Goal: Transaction & Acquisition: Purchase product/service

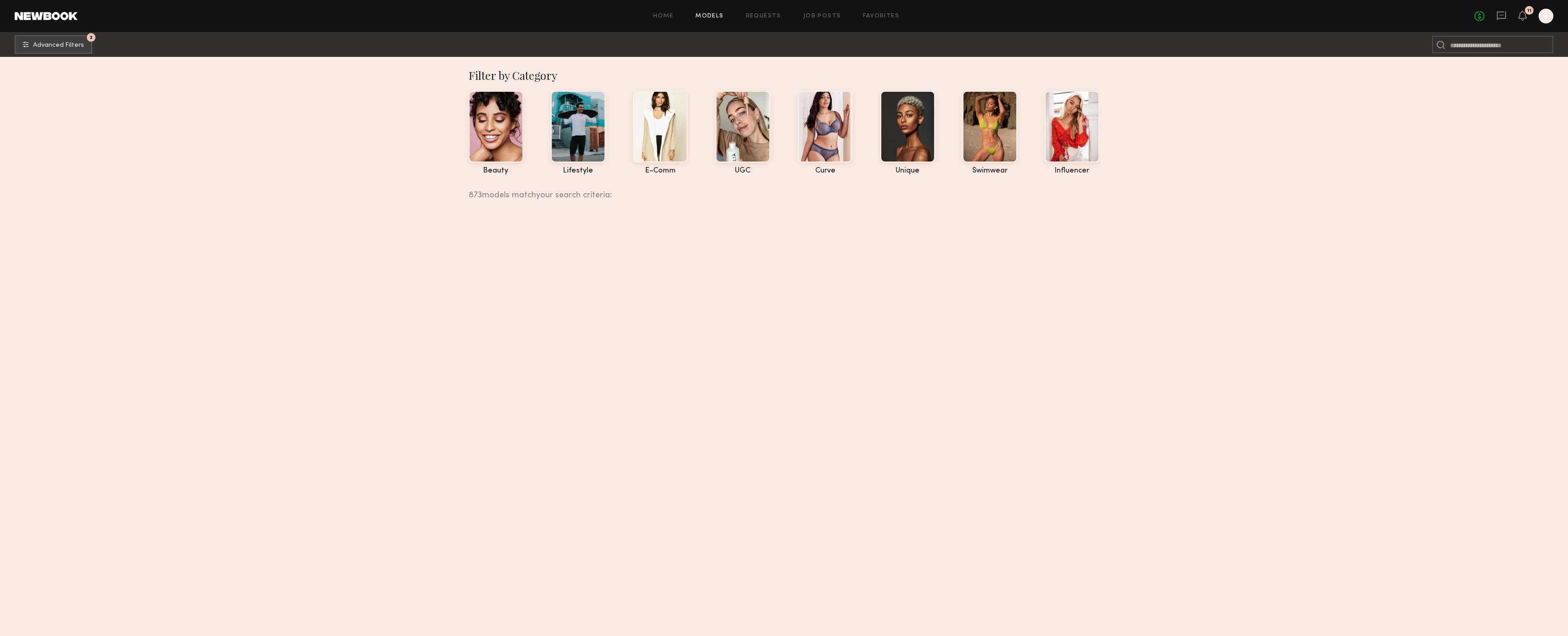
scroll to position [36150, 0]
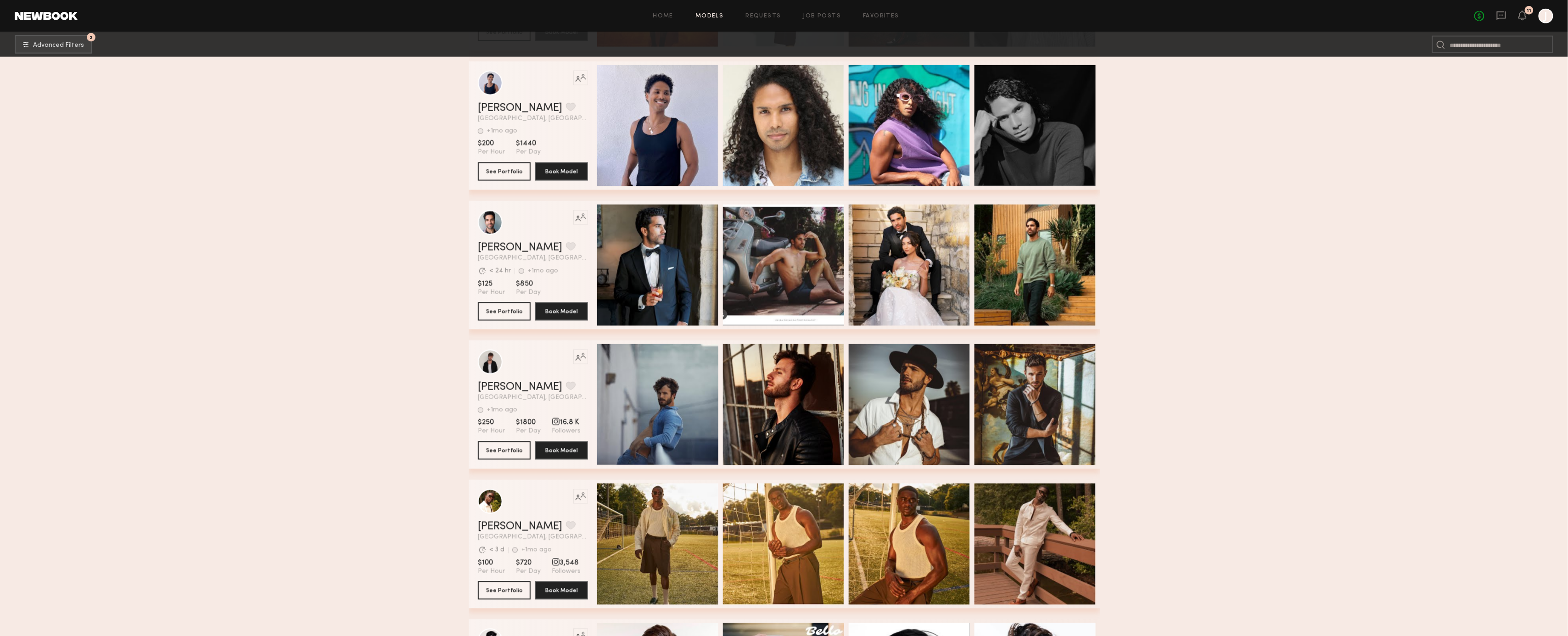
click at [710, 15] on link "Models" at bounding box center [709, 16] width 28 height 6
click at [709, 16] on link "Models" at bounding box center [709, 16] width 28 height 6
click at [668, 18] on link "Home" at bounding box center [663, 16] width 21 height 6
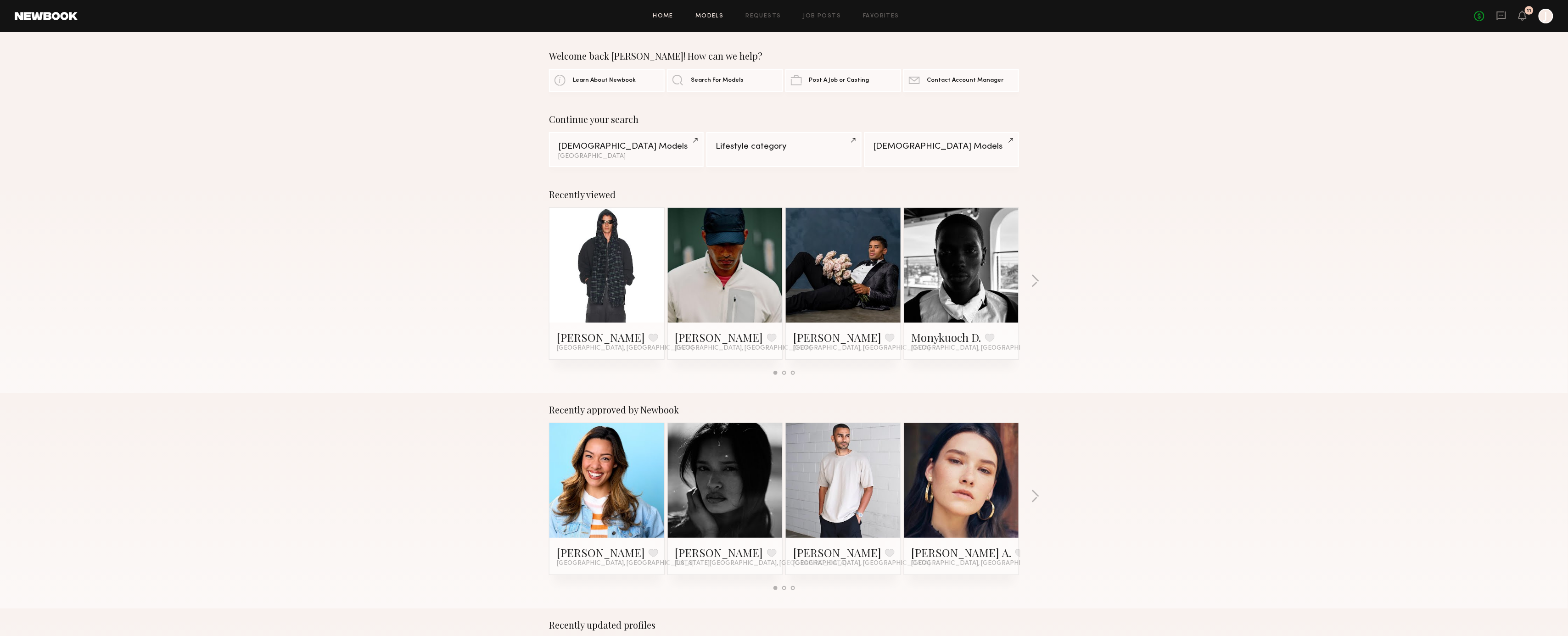
click at [707, 16] on link "Models" at bounding box center [709, 16] width 28 height 6
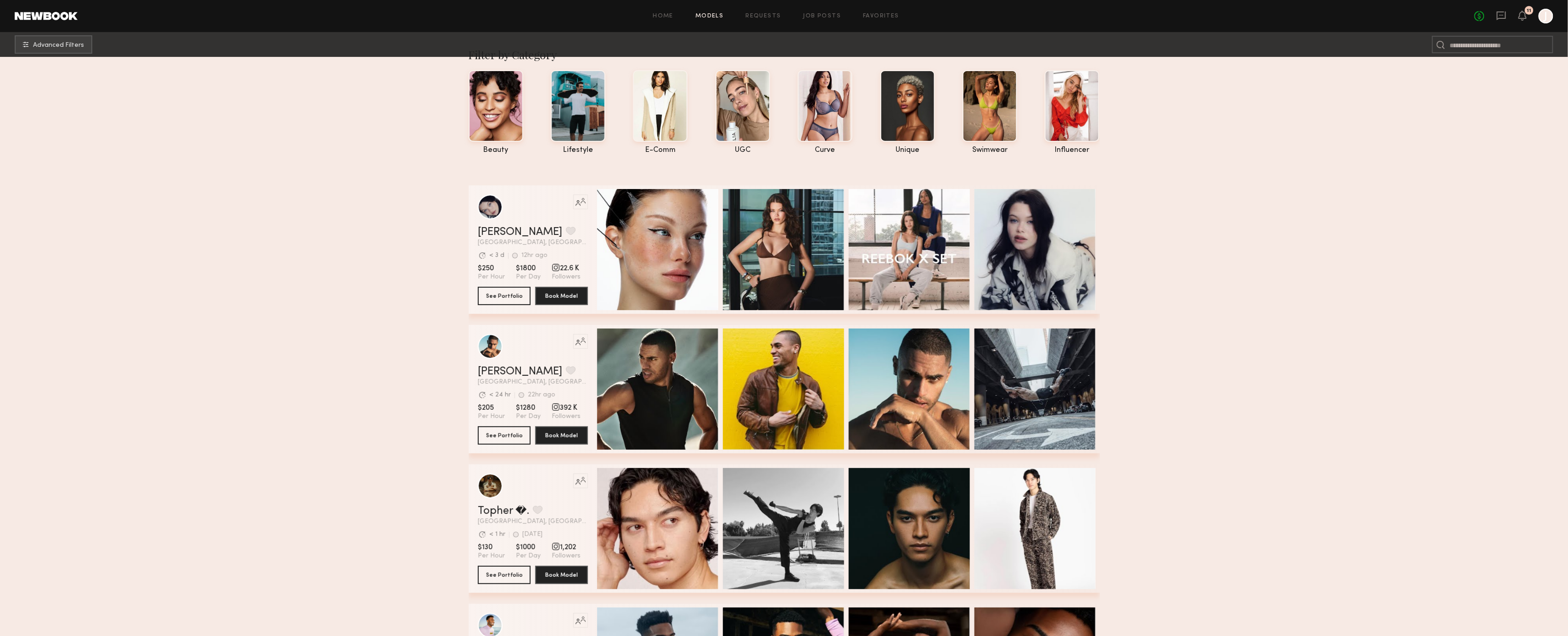
scroll to position [27, 0]
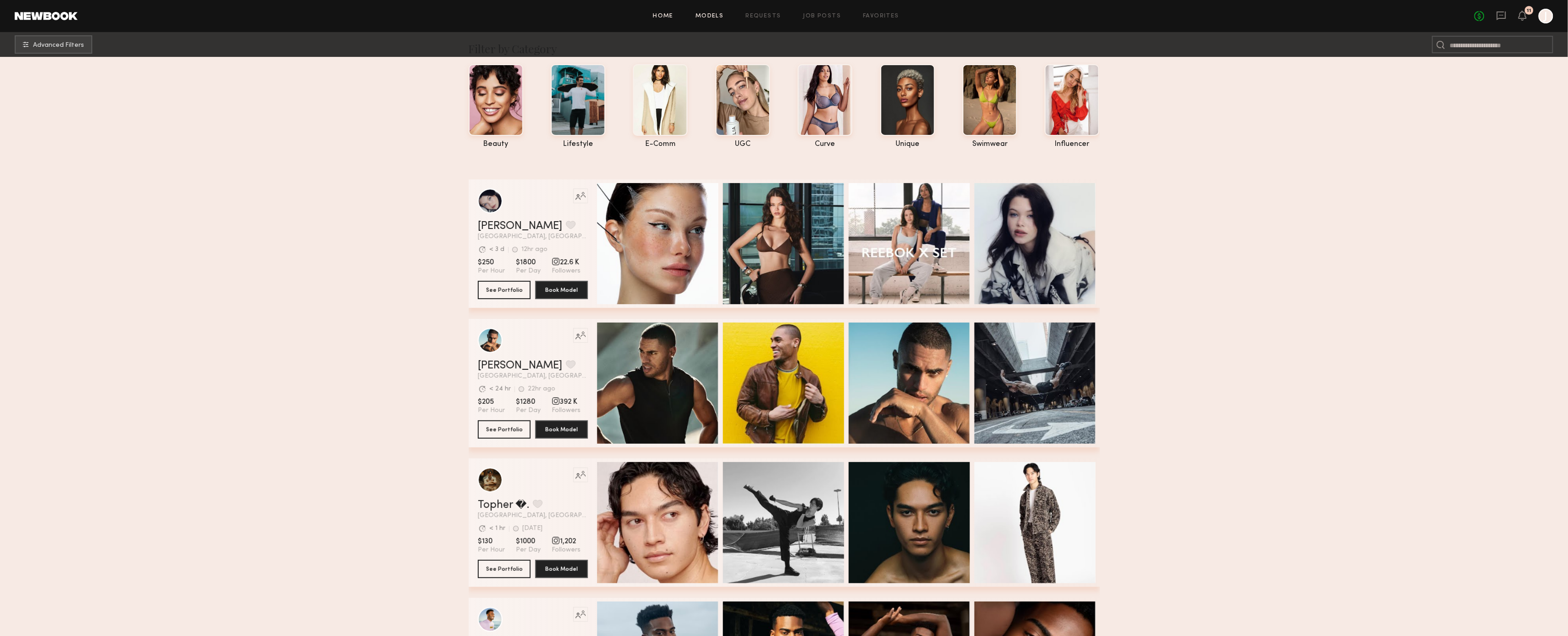
click at [667, 16] on link "Home" at bounding box center [663, 16] width 21 height 6
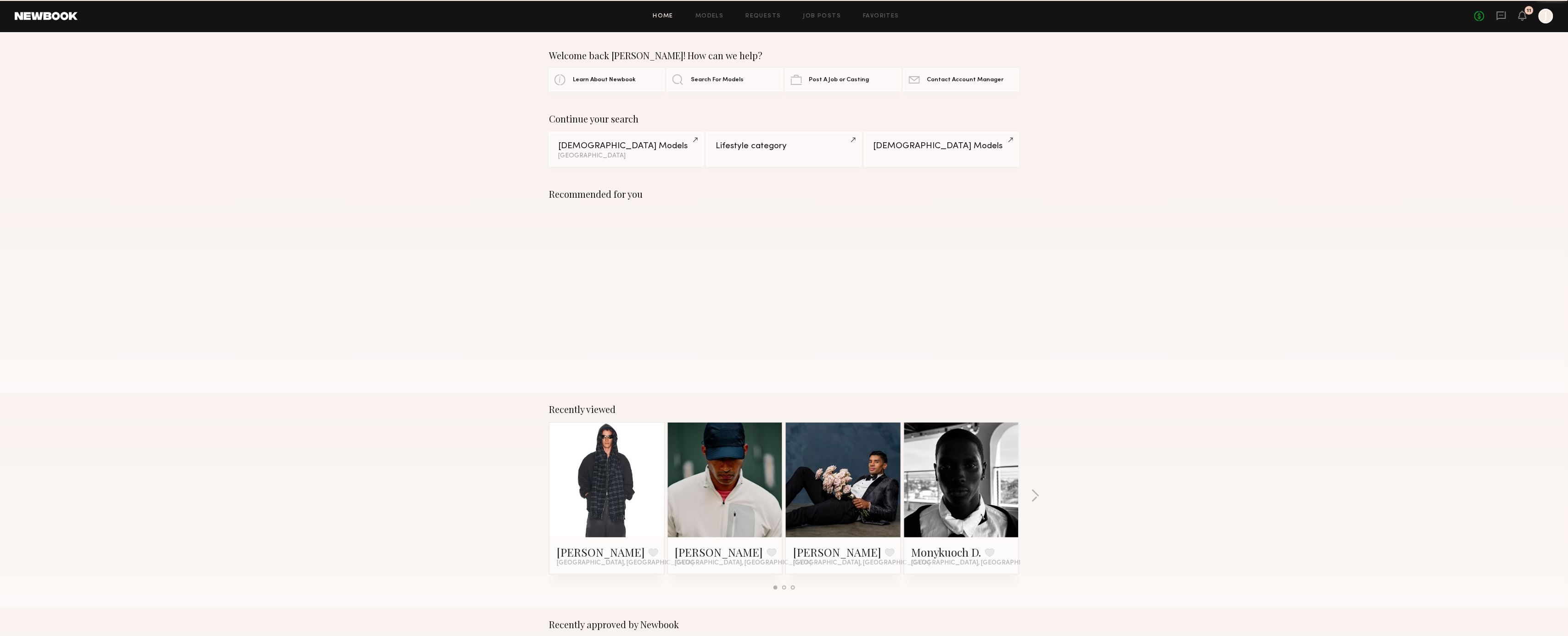
scroll to position [1, 0]
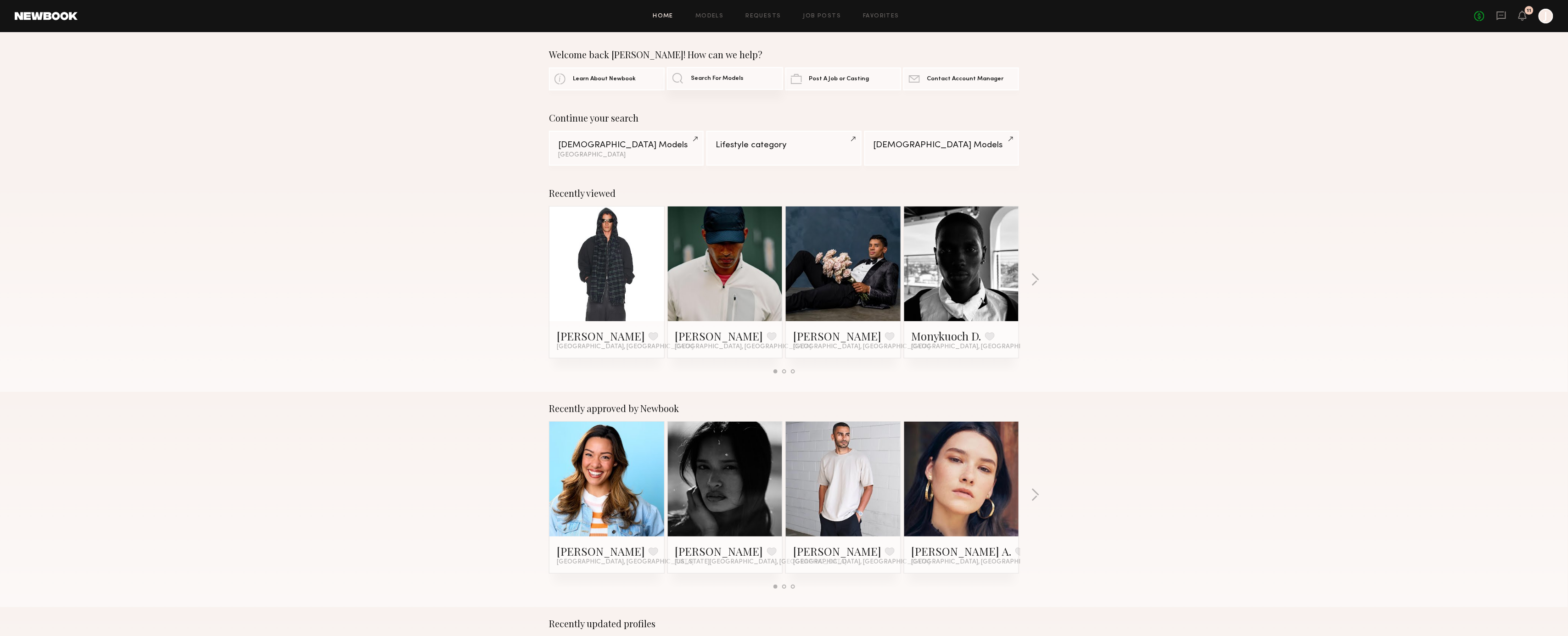
click at [738, 71] on link "Search For Models" at bounding box center [725, 79] width 116 height 23
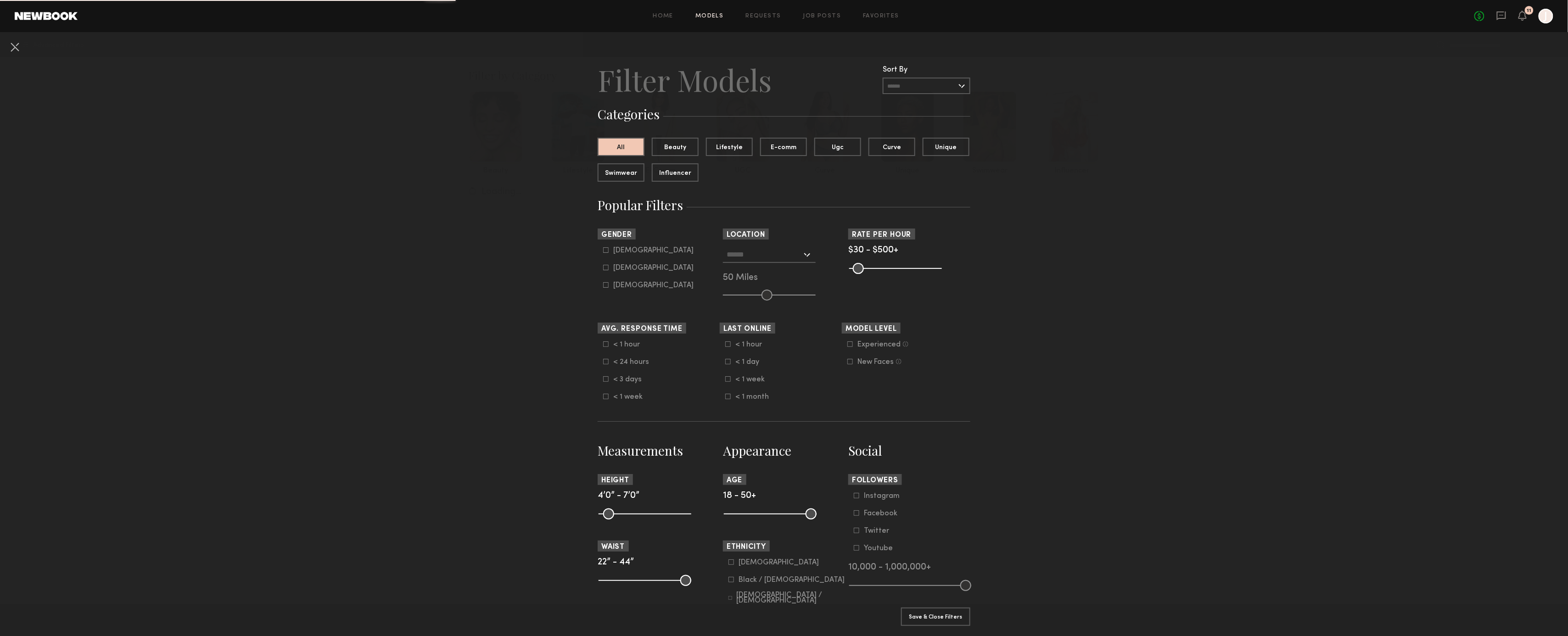
click at [626, 265] on div "[DEMOGRAPHIC_DATA]" at bounding box center [653, 268] width 80 height 5
type input "**"
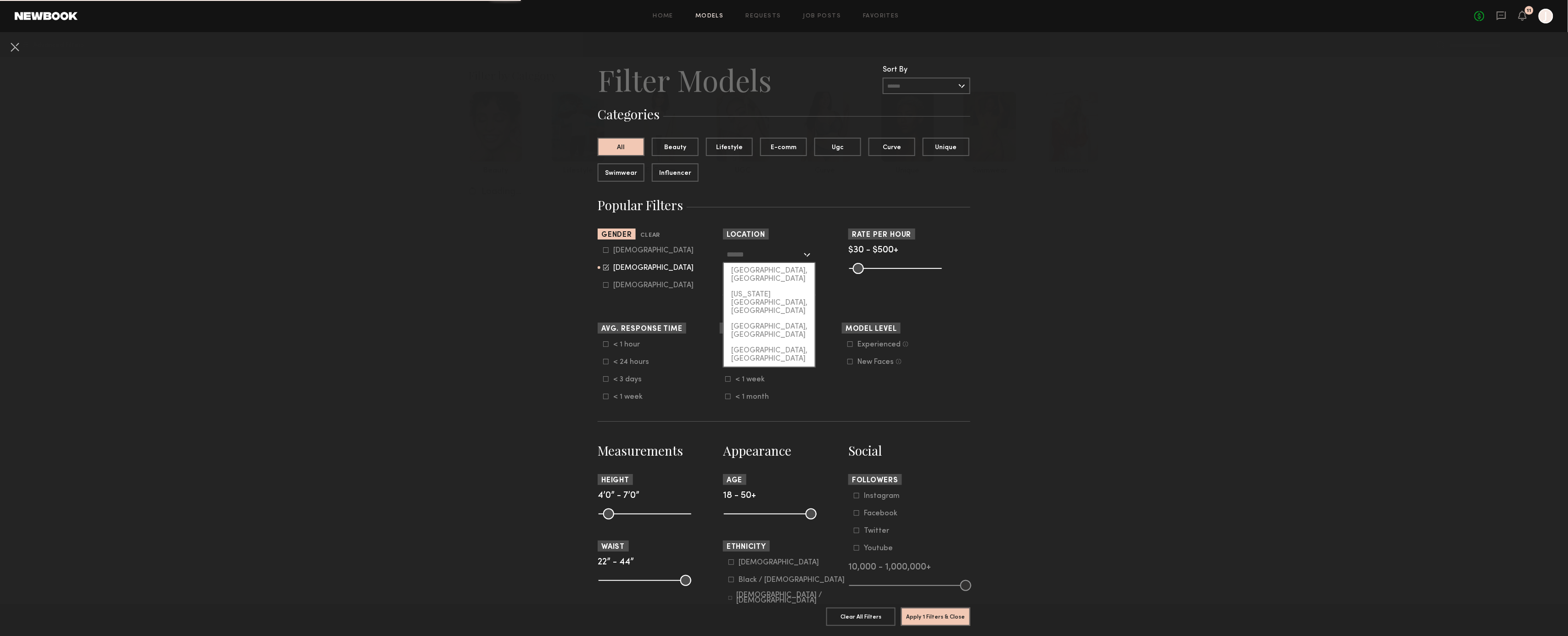
click at [776, 256] on input "text" at bounding box center [765, 254] width 75 height 16
drag, startPoint x: 777, startPoint y: 268, endPoint x: 1029, endPoint y: 246, distance: 253.0
click at [781, 267] on div "[GEOGRAPHIC_DATA], [GEOGRAPHIC_DATA]" at bounding box center [769, 274] width 91 height 24
type input "**********"
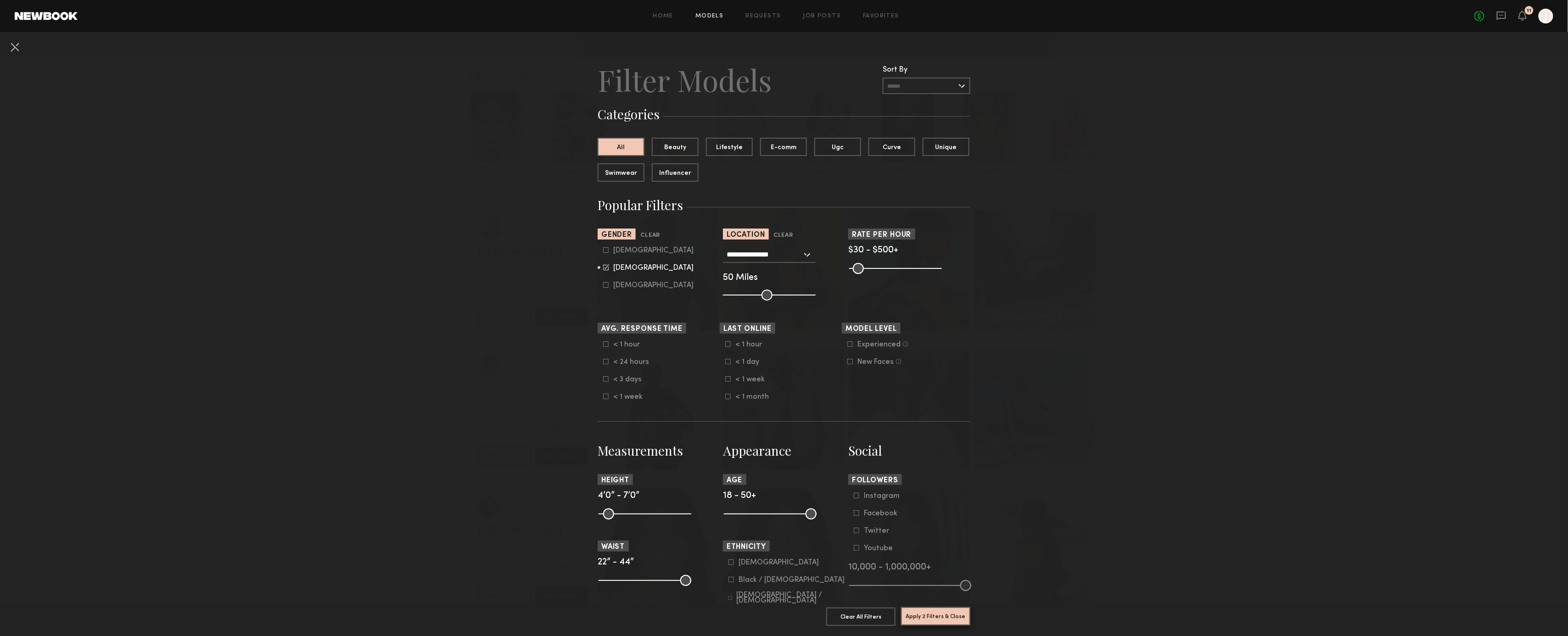
click at [956, 618] on button "Apply 2 Filters & Close" at bounding box center [936, 617] width 69 height 18
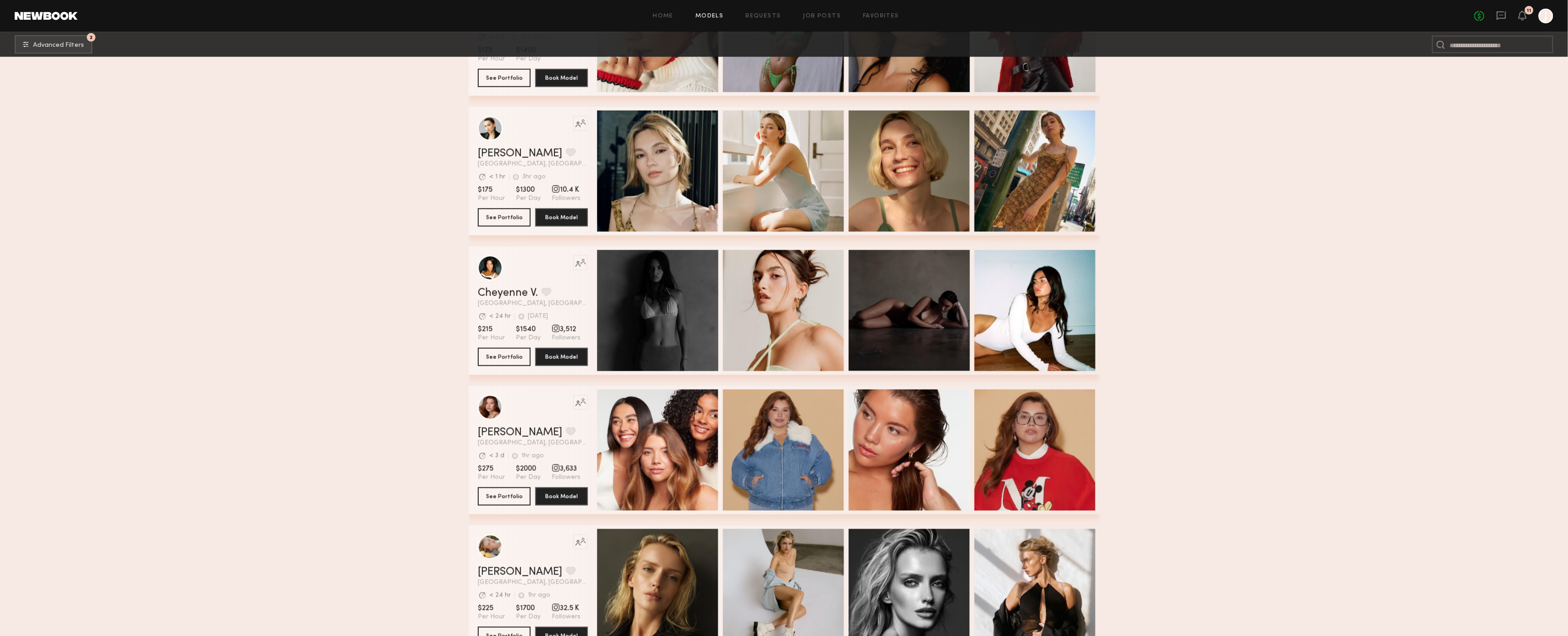
scroll to position [666, 0]
click at [511, 351] on button "See Portfolio" at bounding box center [504, 356] width 53 height 18
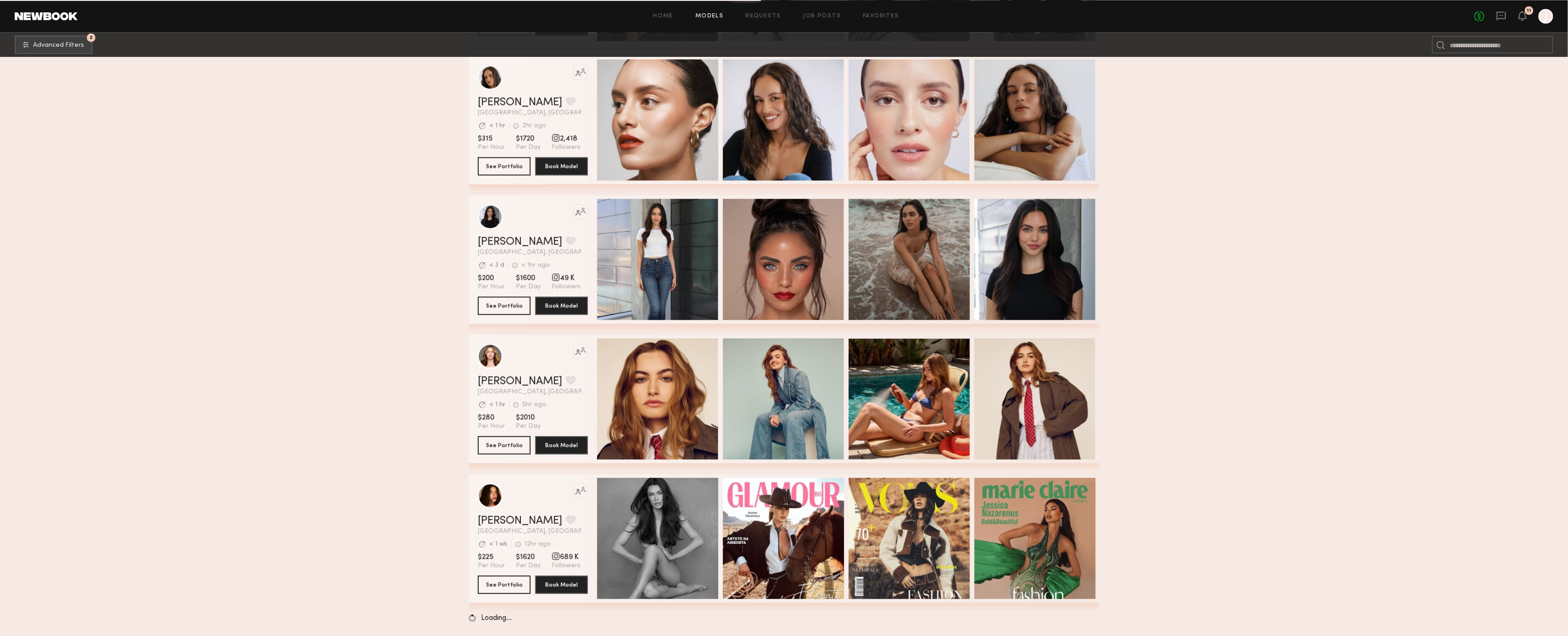
scroll to position [1276, 0]
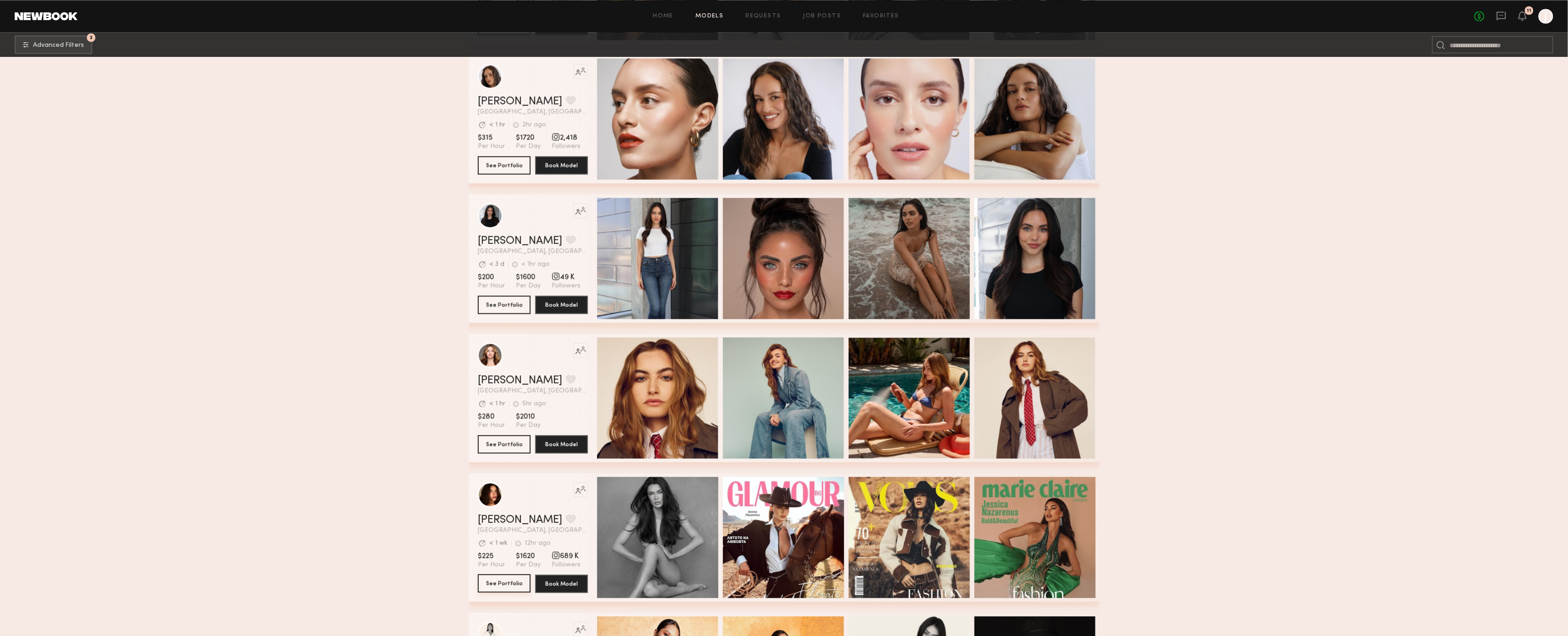
click at [503, 585] on button "See Portfolio" at bounding box center [504, 583] width 53 height 18
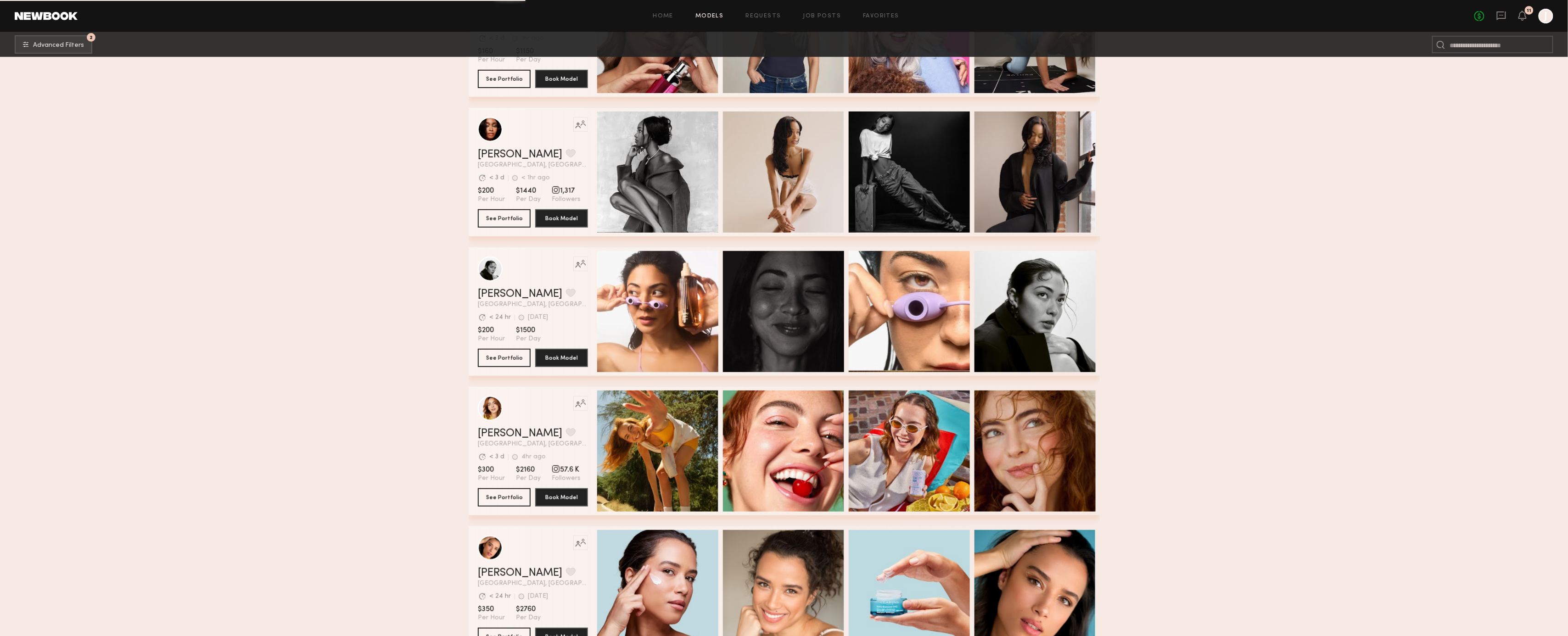
scroll to position [2622, 0]
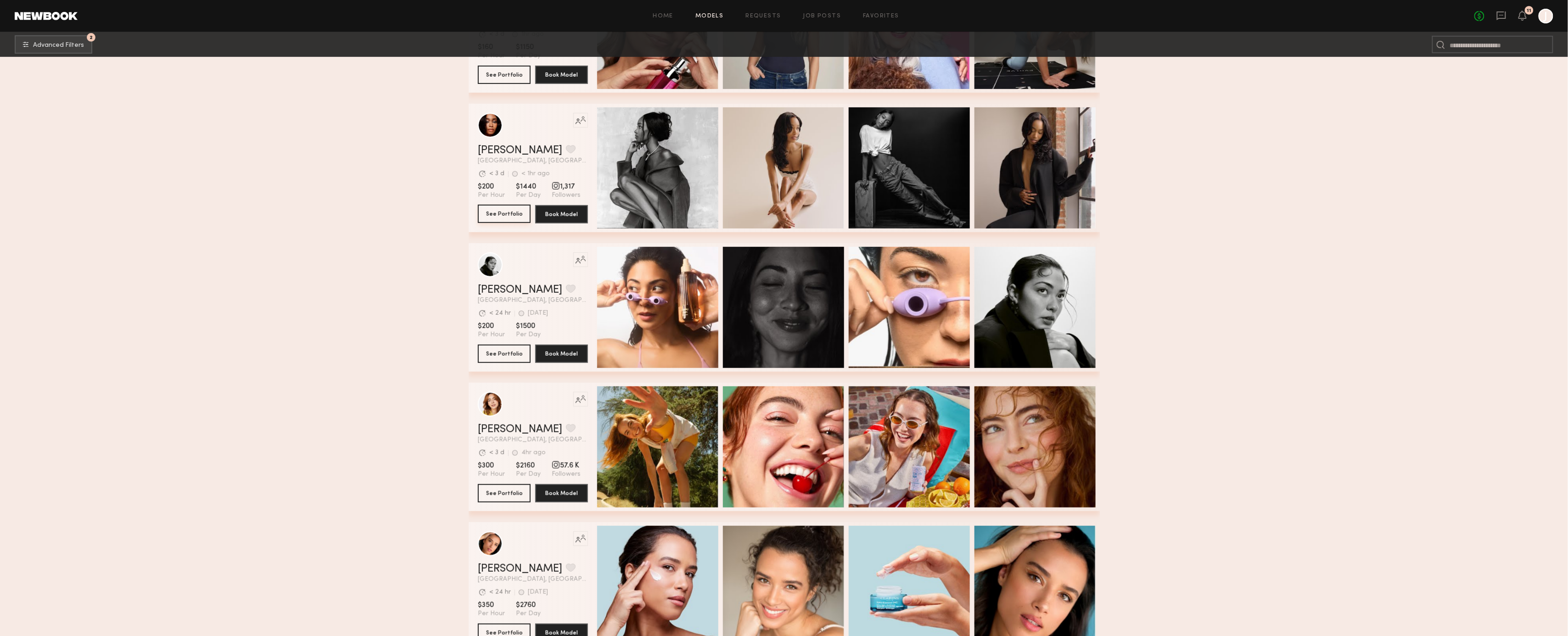
click at [511, 211] on button "See Portfolio" at bounding box center [504, 214] width 53 height 18
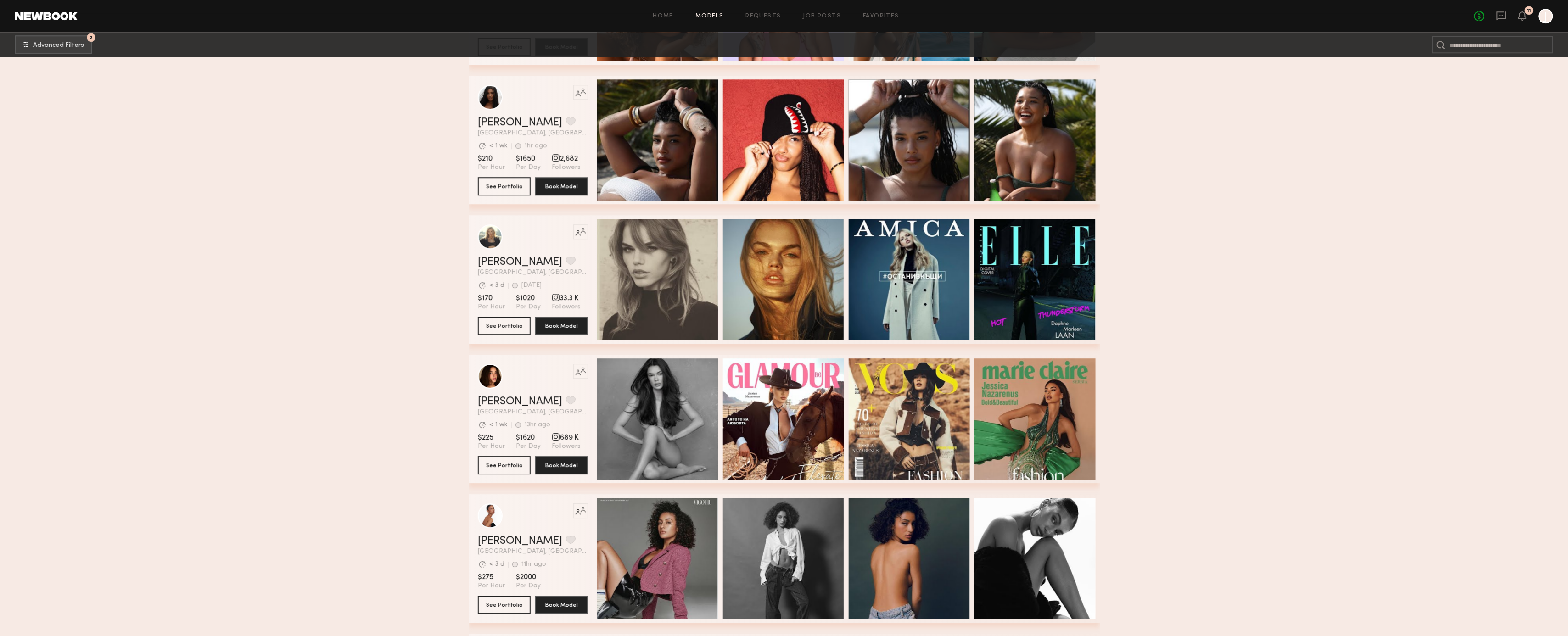
scroll to position [15772, 0]
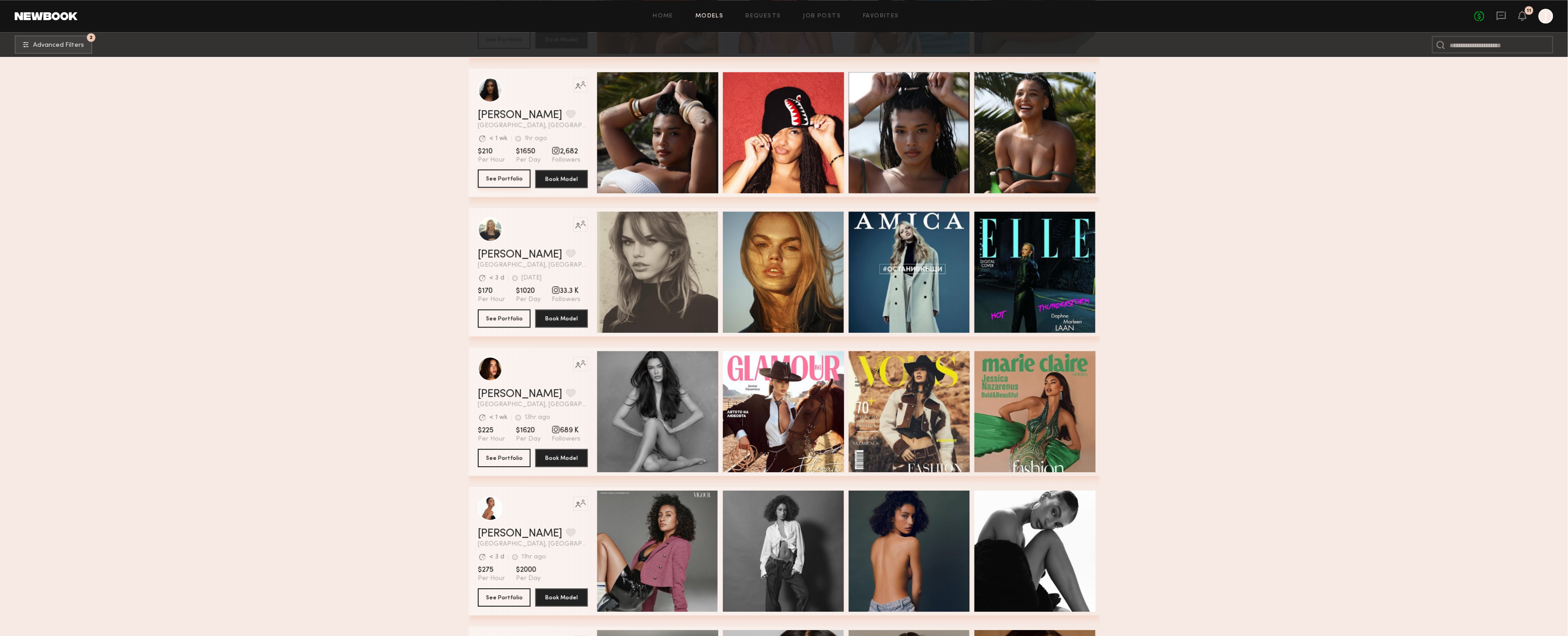
click at [509, 178] on button "See Portfolio" at bounding box center [504, 178] width 53 height 18
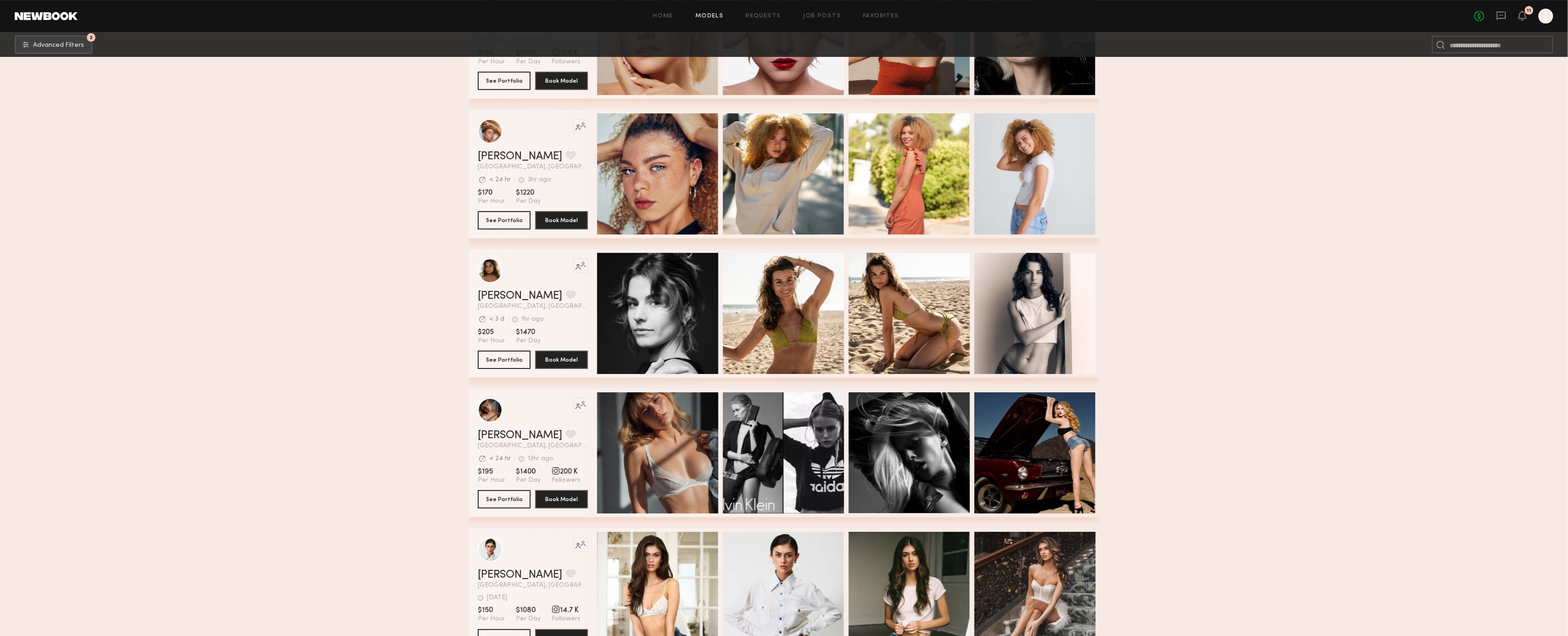
scroll to position [23313, 0]
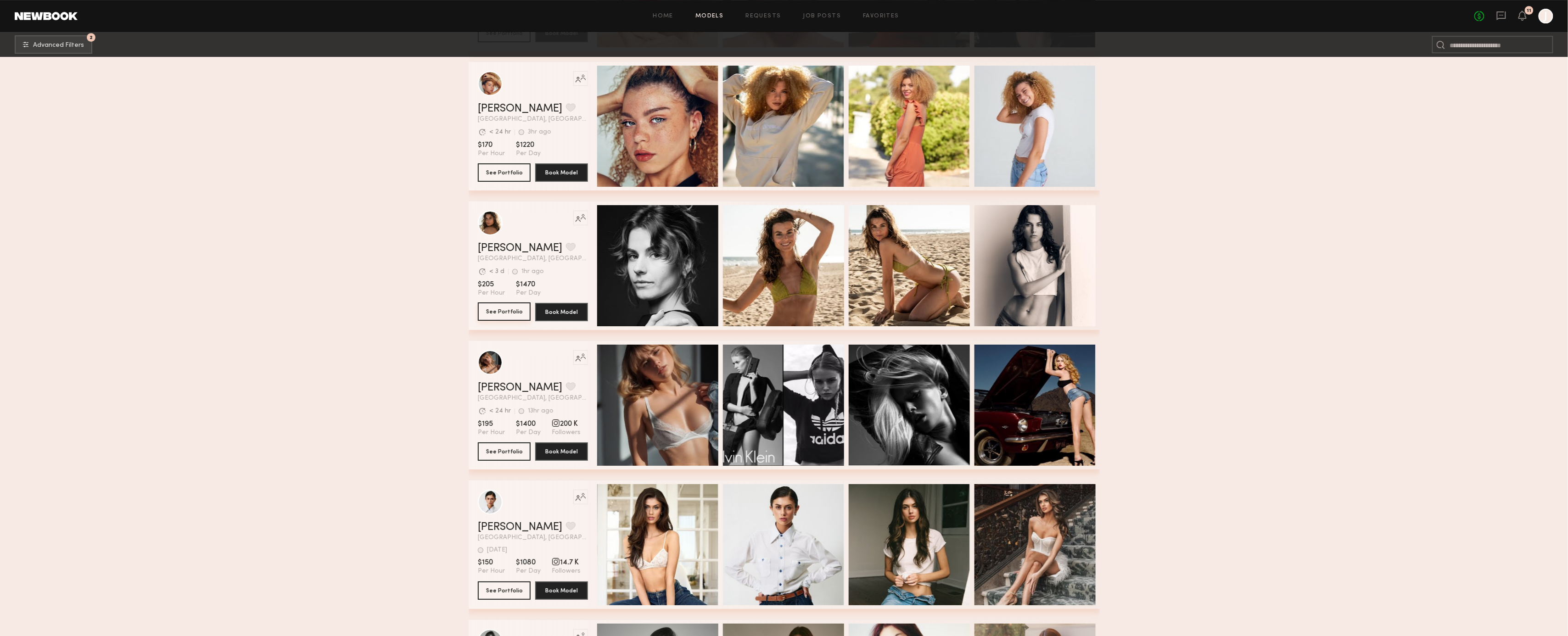
click at [519, 308] on button "See Portfolio" at bounding box center [504, 312] width 53 height 18
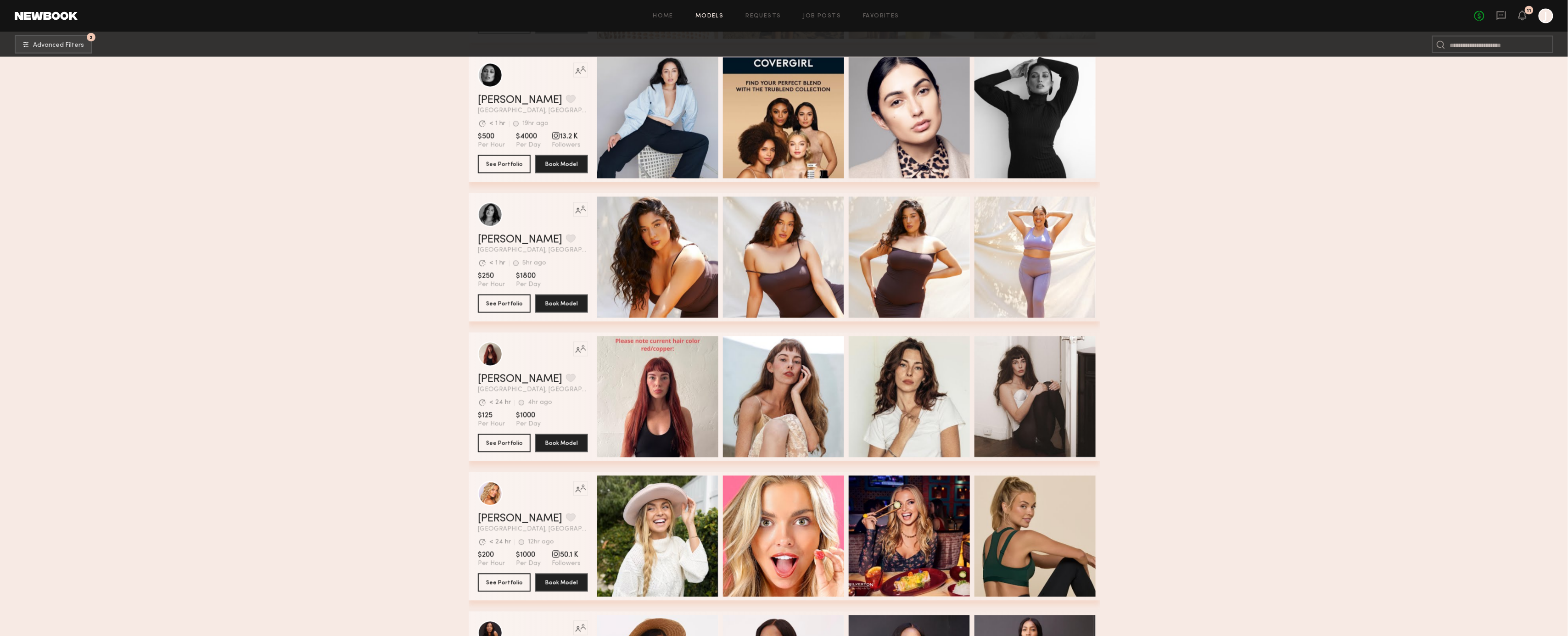
scroll to position [27071, 0]
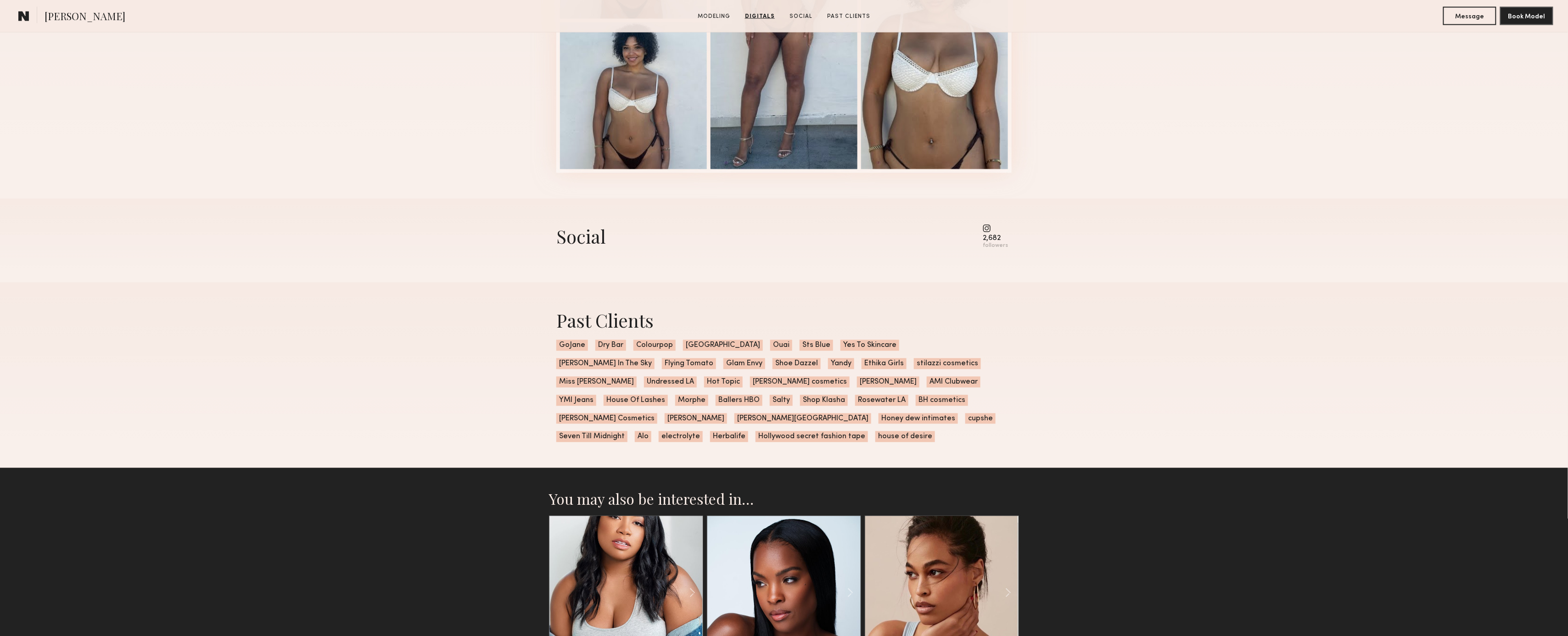
scroll to position [1207, 0]
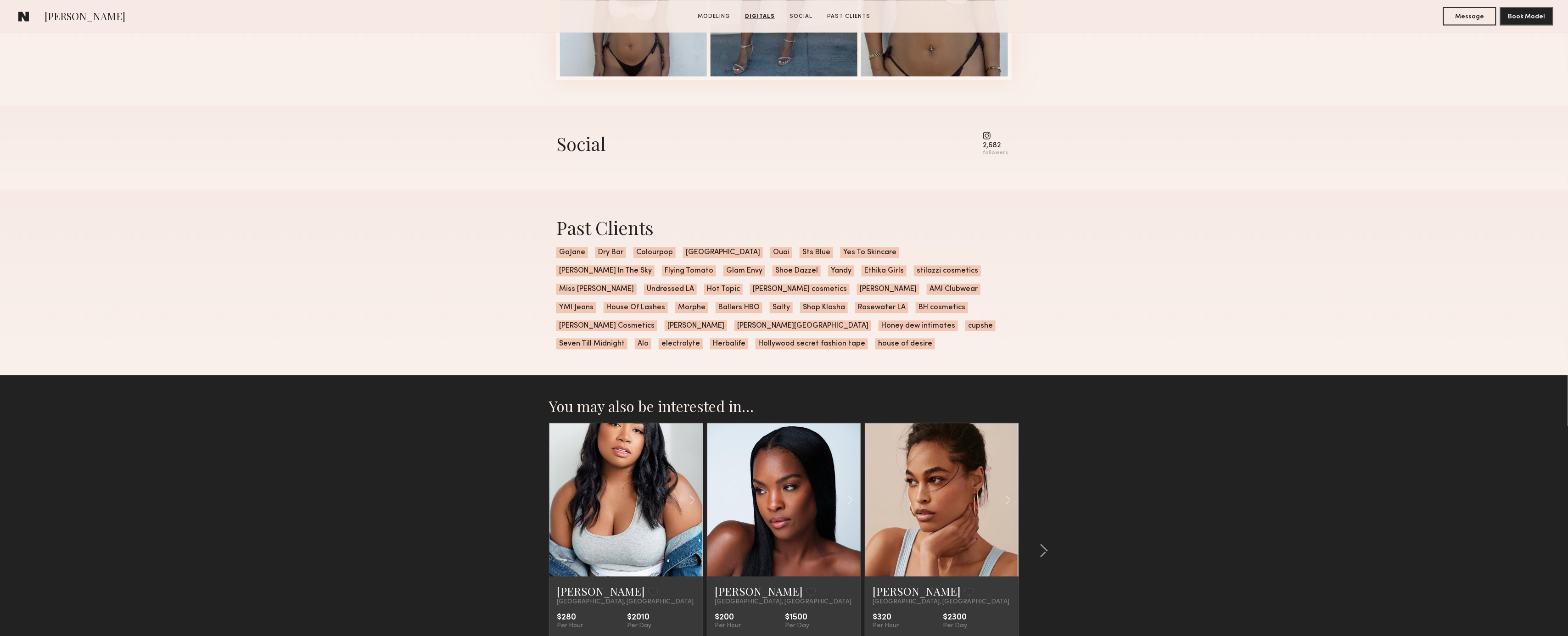
click at [1017, 145] on nb-model-profile-social "Social 2,682 followers" at bounding box center [784, 147] width 470 height 84
click at [987, 138] on common-icon at bounding box center [995, 136] width 25 height 9
drag, startPoint x: 997, startPoint y: 149, endPoint x: 997, endPoint y: 154, distance: 5.0
click at [997, 149] on div "2,682" at bounding box center [995, 145] width 25 height 7
click at [997, 154] on div "followers" at bounding box center [995, 153] width 25 height 7
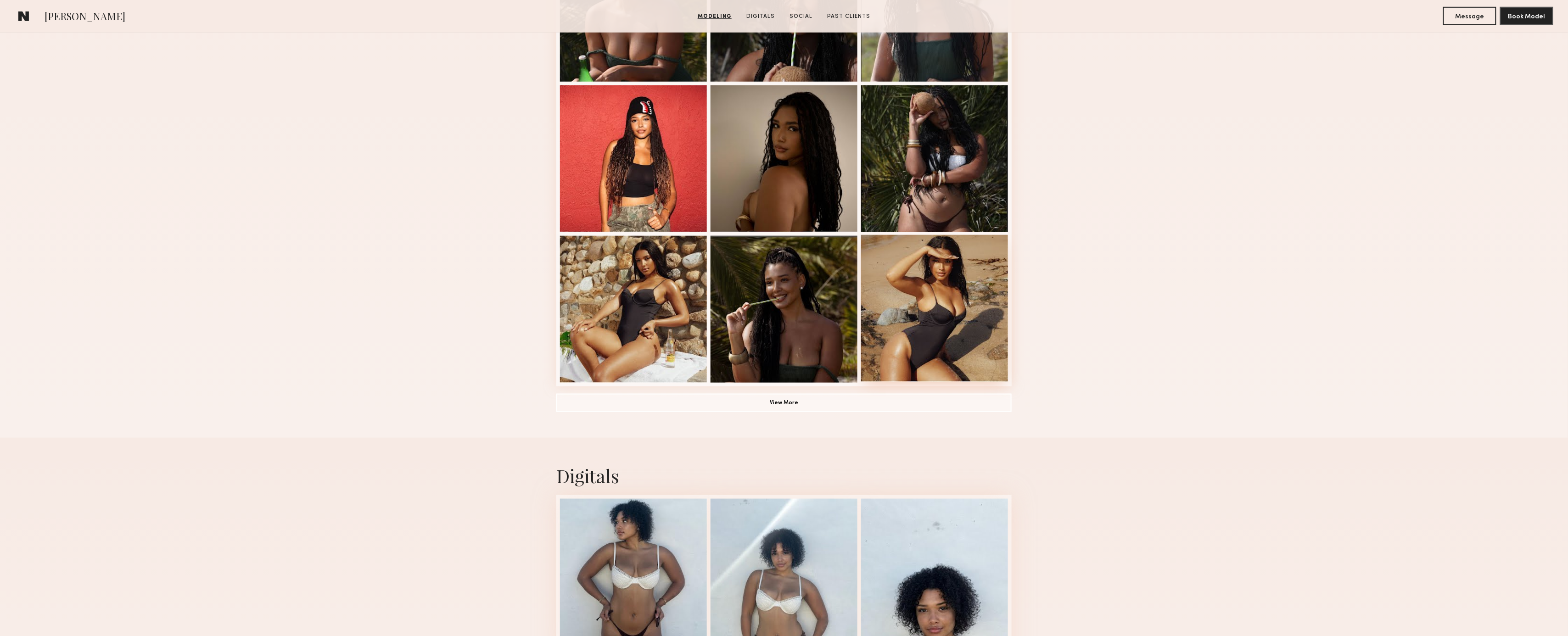
scroll to position [396, 0]
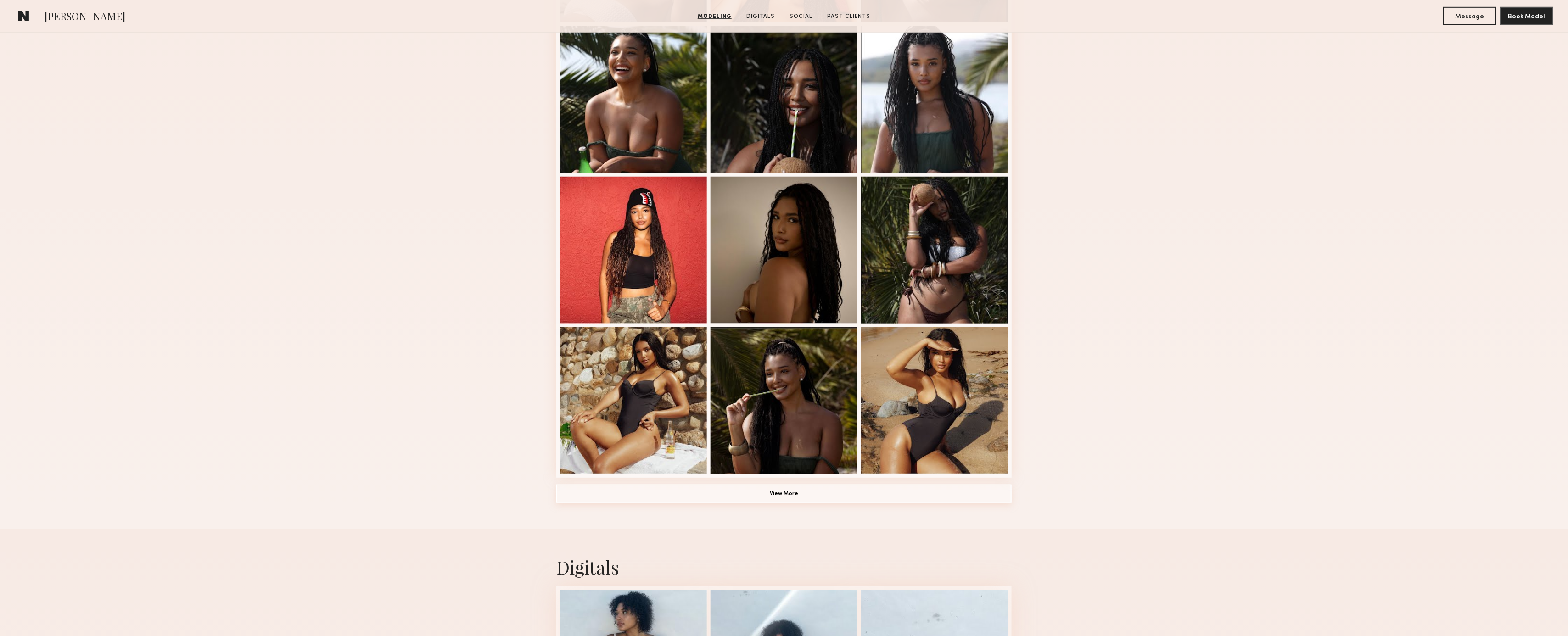
click at [732, 494] on button "View More" at bounding box center [784, 494] width 455 height 18
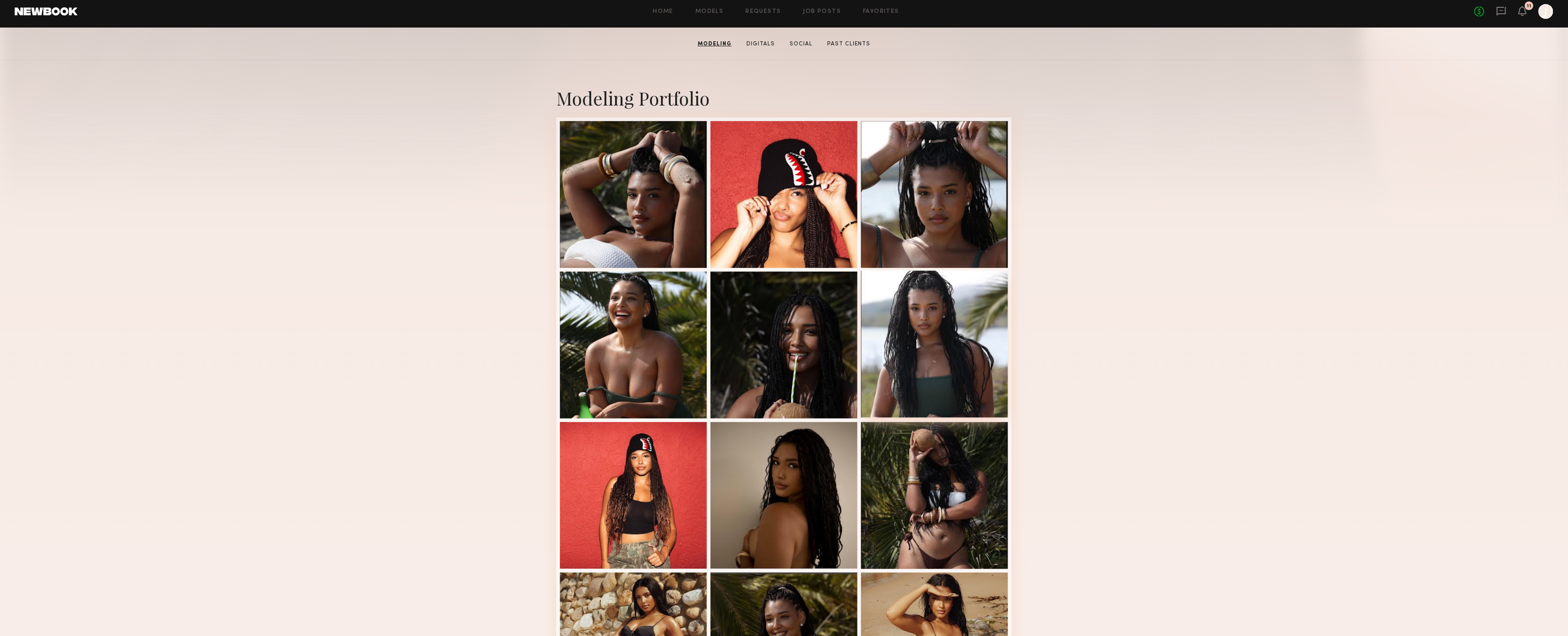
scroll to position [150, 0]
click at [869, 198] on div at bounding box center [934, 194] width 147 height 147
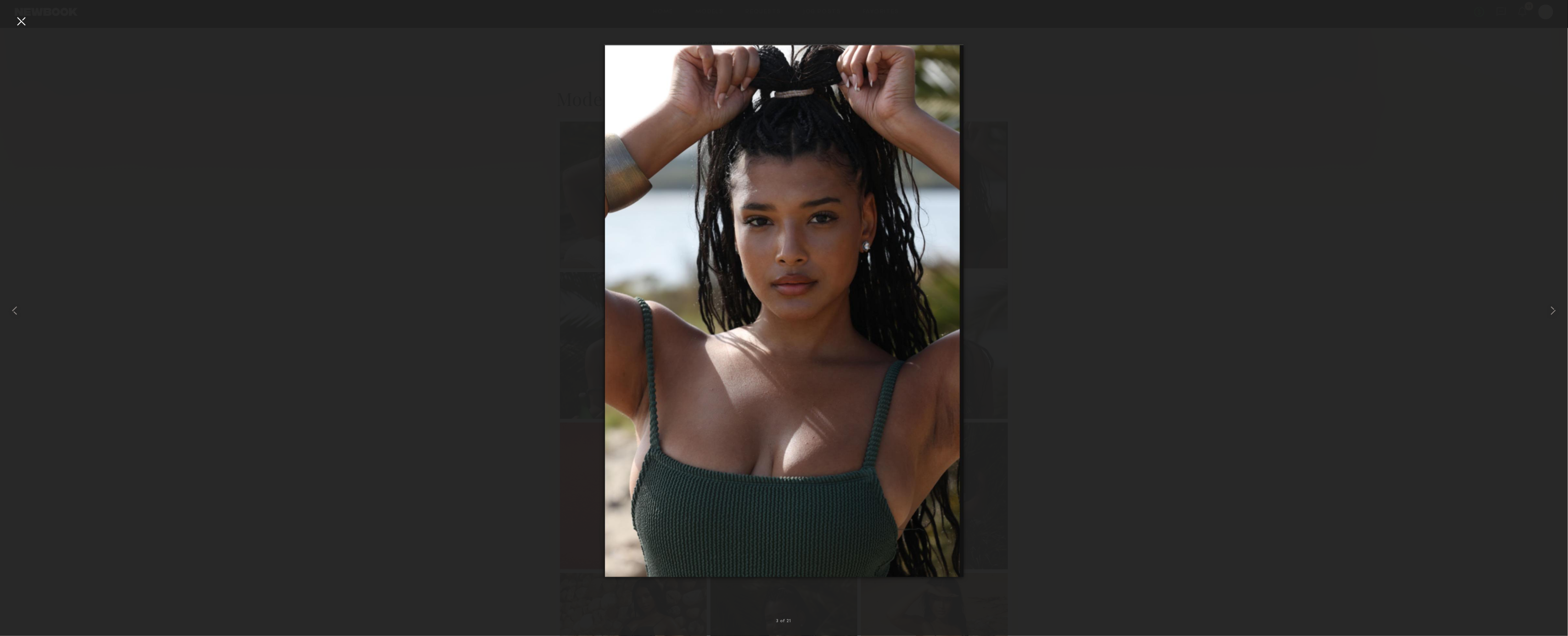
click at [1135, 105] on div at bounding box center [784, 310] width 1568 height 592
click at [23, 21] on div at bounding box center [21, 21] width 15 height 15
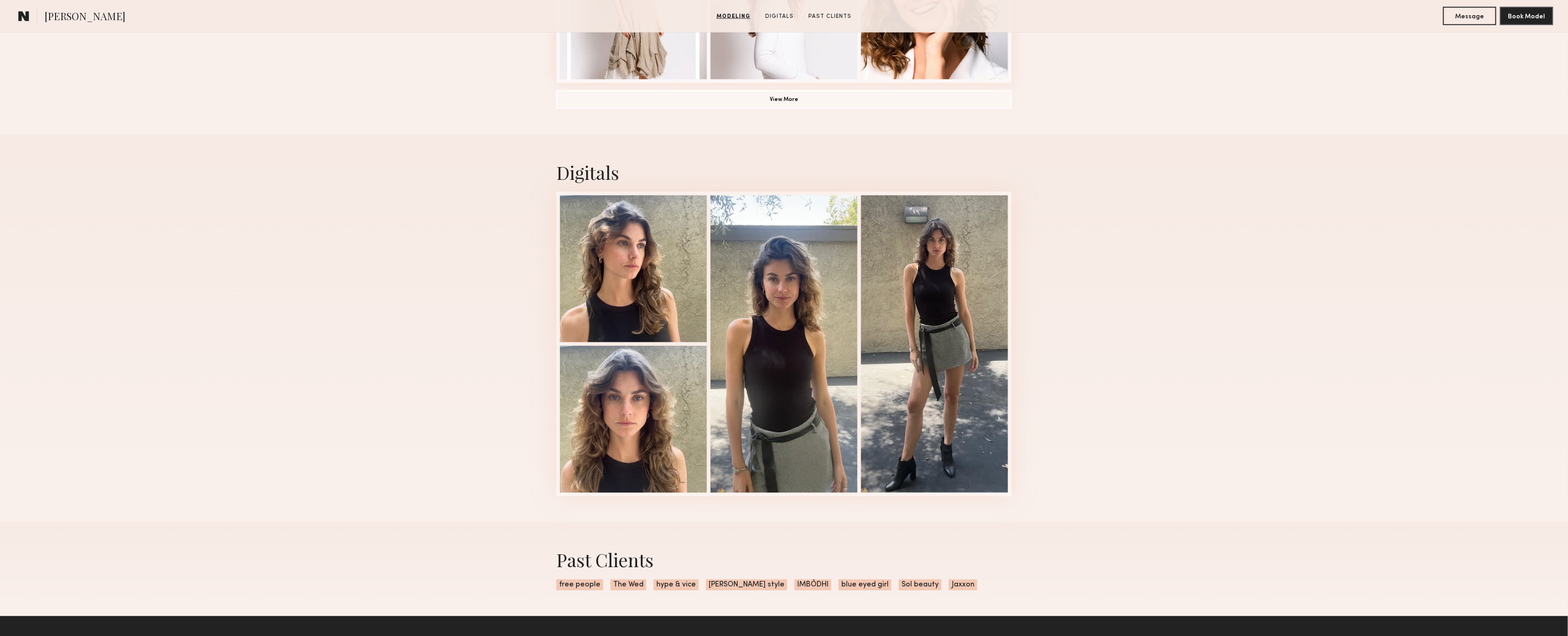
scroll to position [790, 0]
click at [759, 98] on button "View More" at bounding box center [784, 100] width 455 height 18
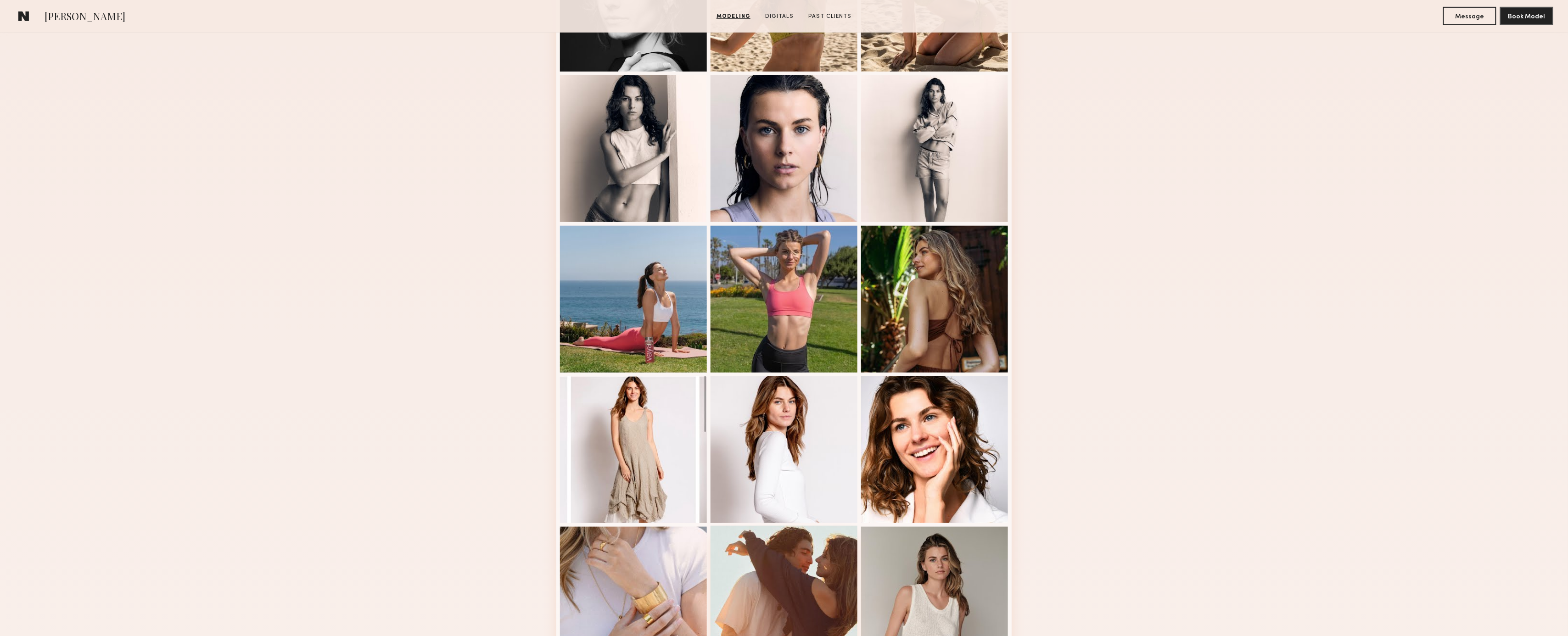
scroll to position [279, 0]
